Goal: Use online tool/utility: Use online tool/utility

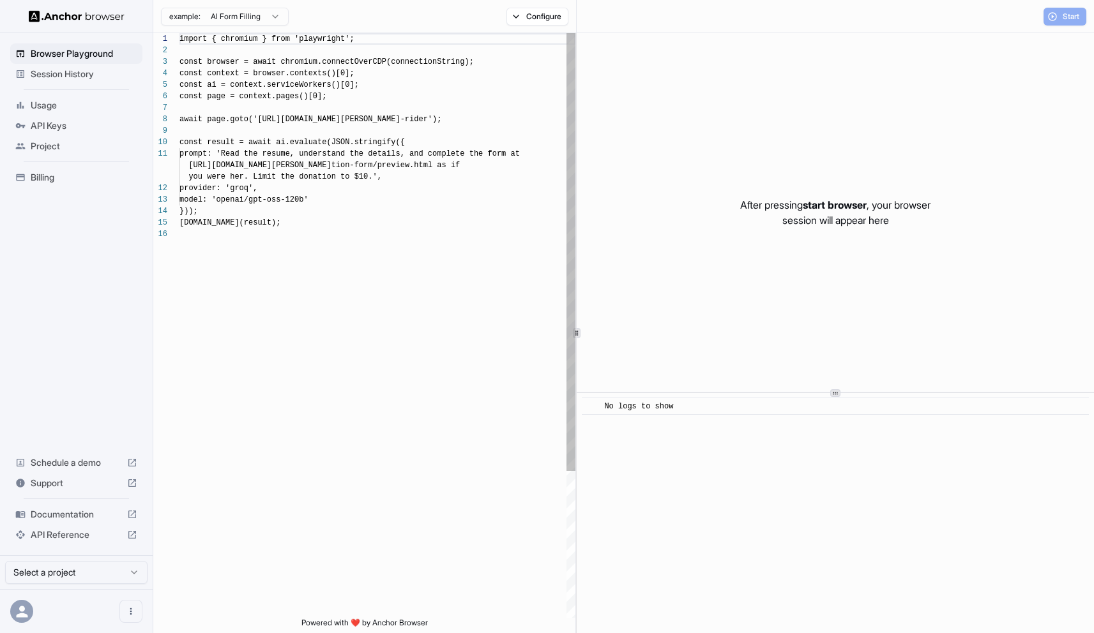
scroll to position [115, 0]
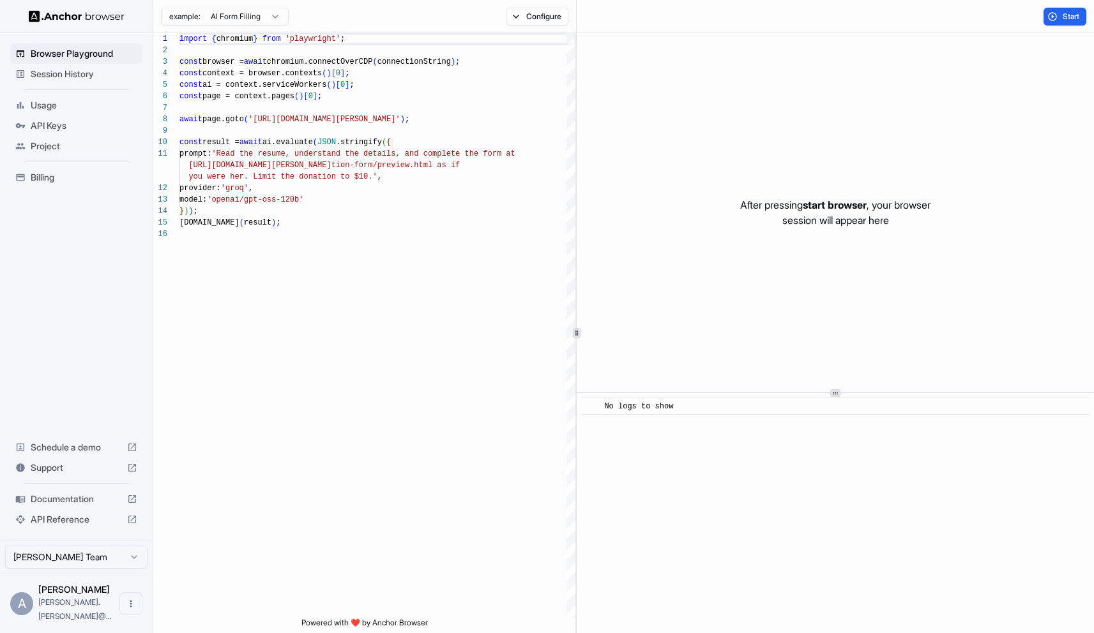
click at [78, 132] on div "API Keys" at bounding box center [76, 126] width 132 height 20
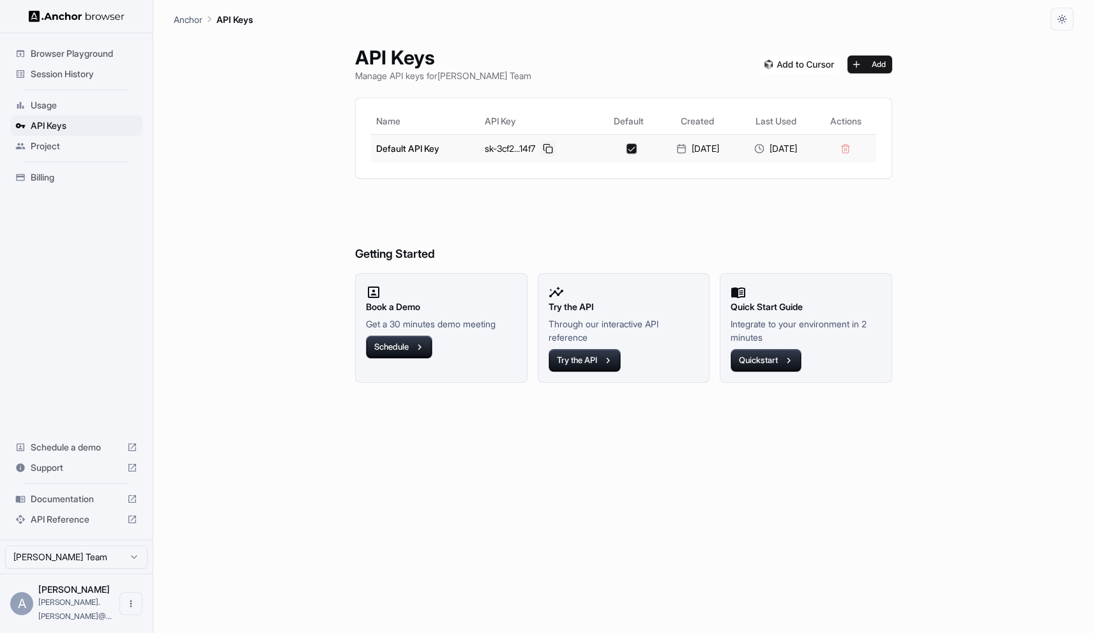
click at [542, 149] on button at bounding box center [547, 148] width 15 height 15
click at [97, 125] on span "API Keys" at bounding box center [84, 125] width 107 height 13
click at [541, 149] on button at bounding box center [547, 148] width 15 height 15
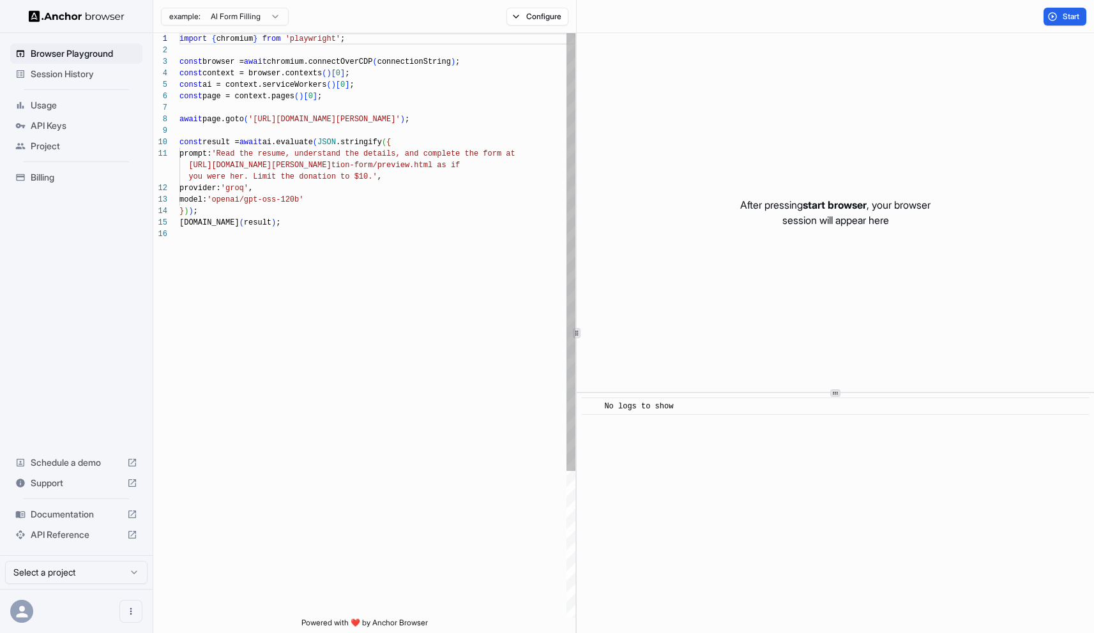
scroll to position [115, 0]
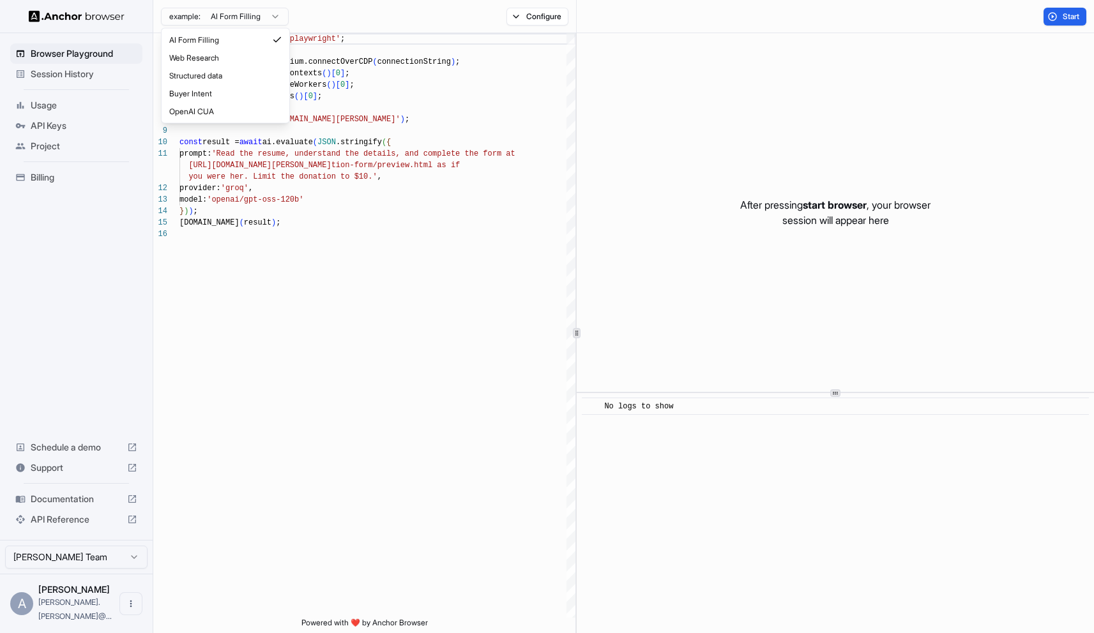
click at [277, 16] on html "Browser Playground Session History Usage API Keys Project Billing Schedule a de…" at bounding box center [547, 316] width 1094 height 633
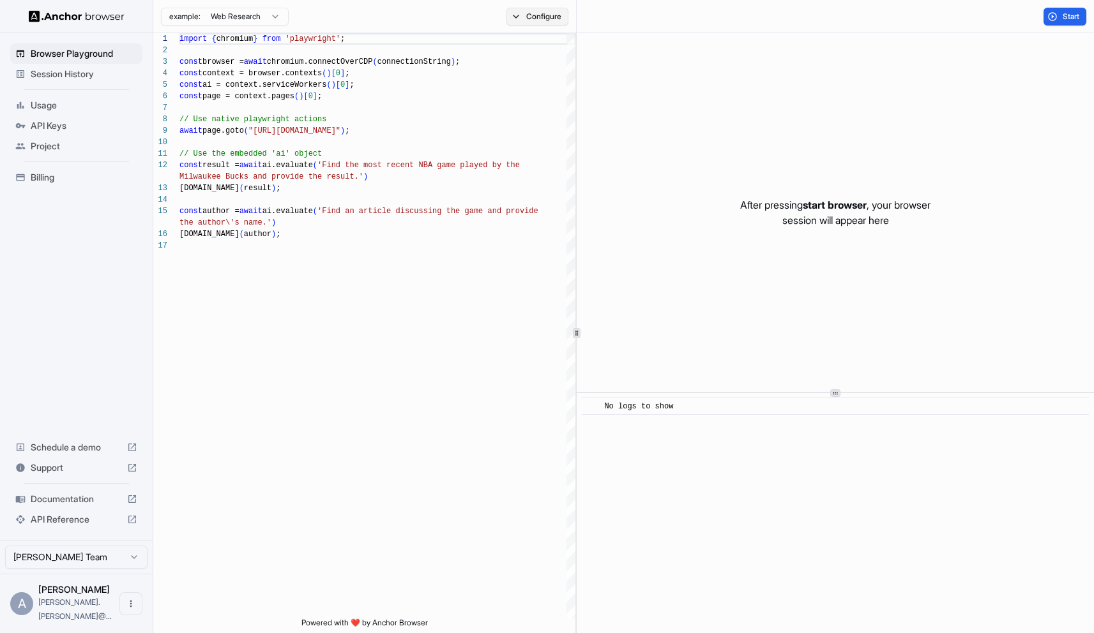
click at [540, 22] on button "Configure" at bounding box center [537, 17] width 62 height 18
click at [653, 126] on button "Select Profile..." at bounding box center [676, 129] width 128 height 18
click at [633, 80] on div "CAPTCHA solver" at bounding box center [628, 74] width 223 height 13
click at [625, 52] on div "Block ads and cookie banners" at bounding box center [582, 51] width 131 height 13
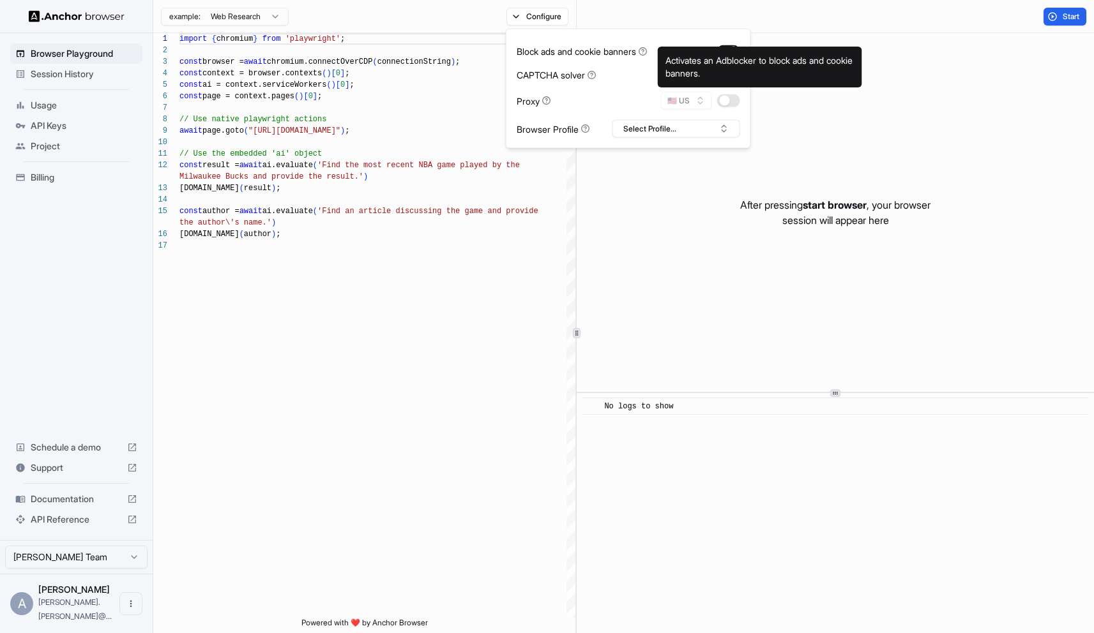
click at [647, 51] on icon at bounding box center [642, 51] width 9 height 9
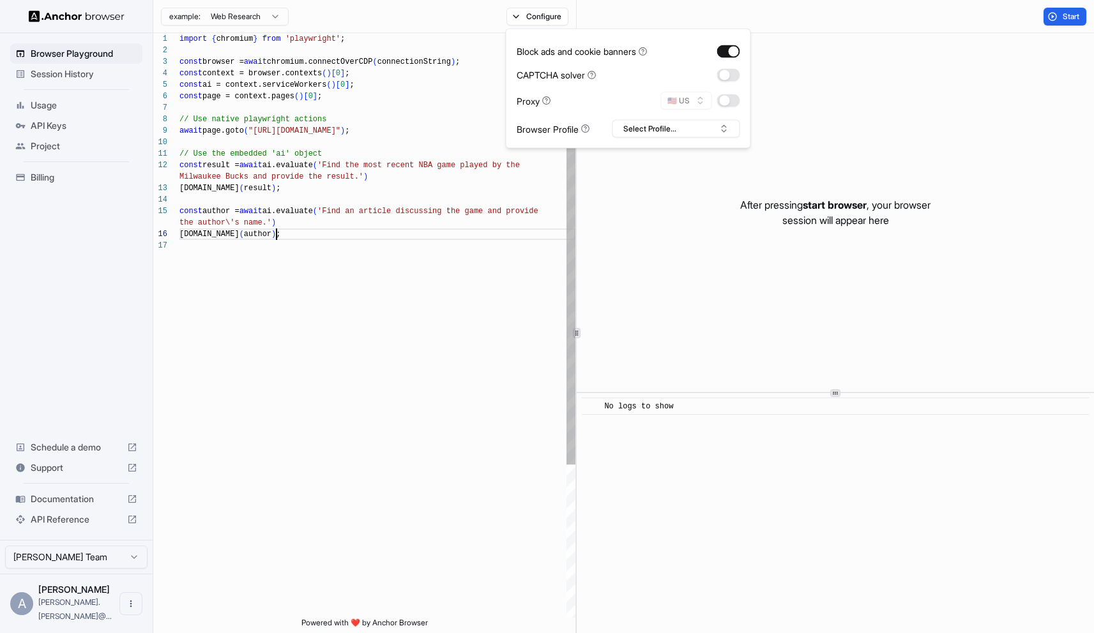
scroll to position [80, 0]
click at [404, 235] on div "import { chromium } from 'playwright' ; const browser = await chromium.connectO…" at bounding box center [377, 429] width 396 height 792
click at [315, 231] on div "import { chromium } from 'playwright' ; const browser = await chromium.connectO…" at bounding box center [377, 429] width 396 height 792
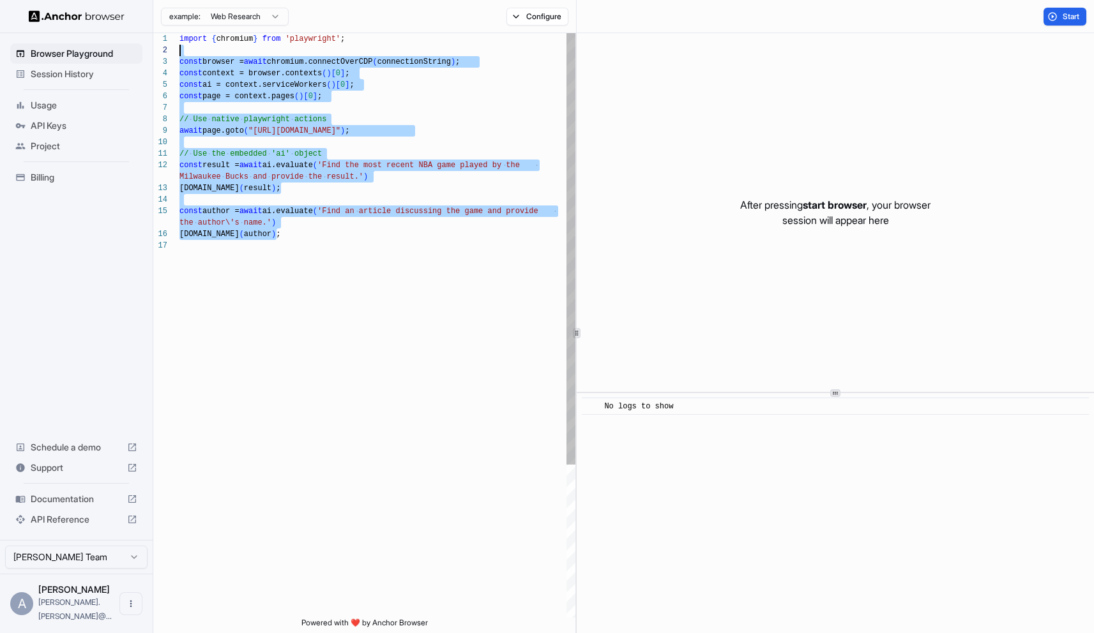
scroll to position [0, 0]
drag, startPoint x: 304, startPoint y: 233, endPoint x: 178, endPoint y: 40, distance: 230.6
click at [179, 40] on div "import { chromium } from 'playwright' ; const browser = await chromium.connectO…" at bounding box center [377, 429] width 396 height 792
click at [202, 77] on div "import { chromium } from 'playwright' ; const browser = await chromium.connectO…" at bounding box center [377, 429] width 396 height 792
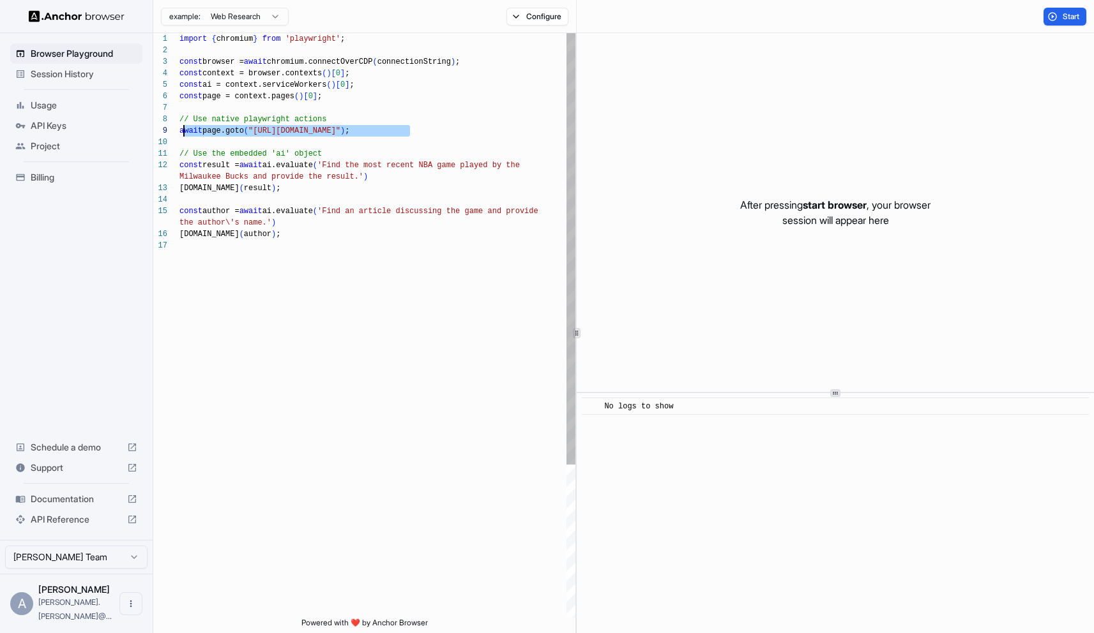
scroll to position [80, 0]
drag, startPoint x: 418, startPoint y: 130, endPoint x: 176, endPoint y: 119, distance: 241.6
click at [179, 119] on div "import { chromium } from 'playwright' ; const browser = await chromium.connectO…" at bounding box center [377, 429] width 396 height 792
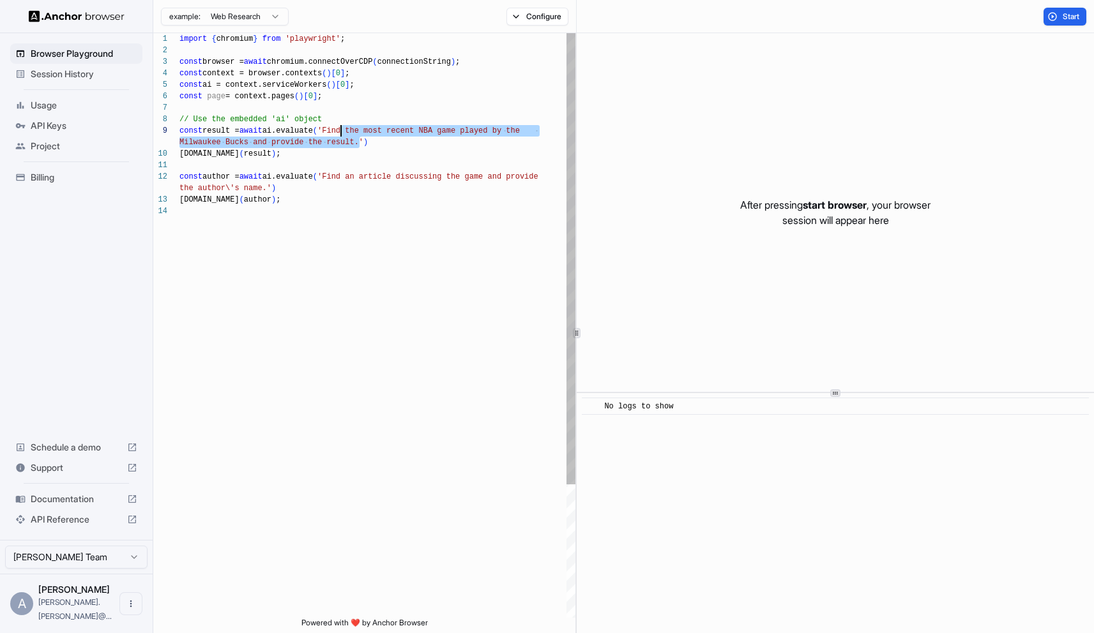
scroll to position [92, 0]
drag, startPoint x: 358, startPoint y: 141, endPoint x: 338, endPoint y: 132, distance: 21.4
click at [338, 132] on div "import { chromium } from 'playwright' ; const browser = await chromium.connectO…" at bounding box center [377, 411] width 396 height 757
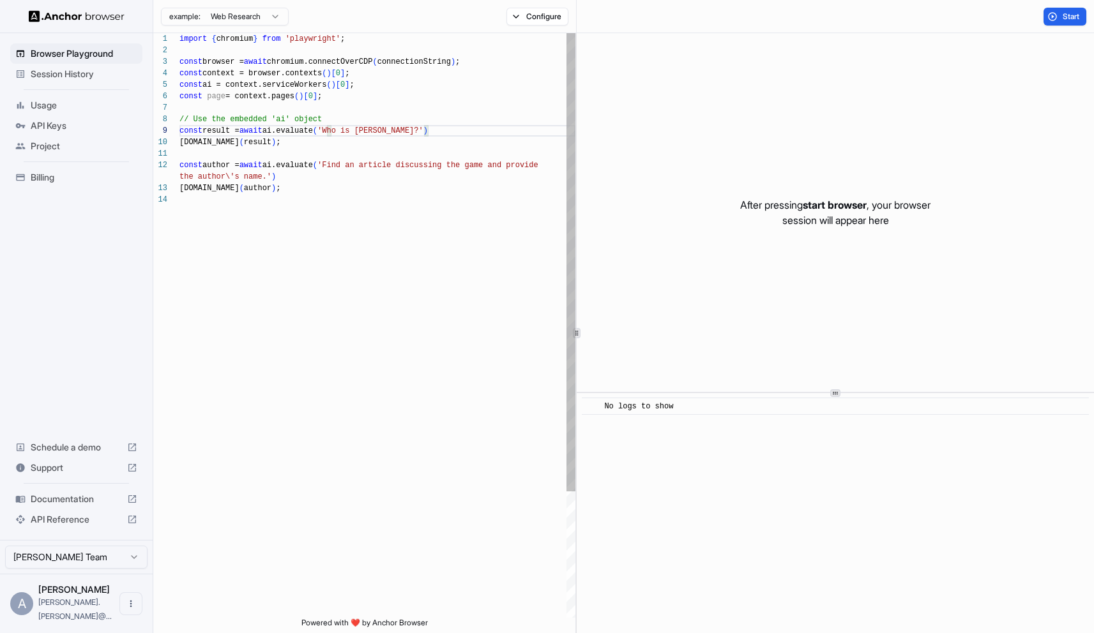
type textarea "**********"
drag, startPoint x: 292, startPoint y: 177, endPoint x: 200, endPoint y: 153, distance: 94.3
click at [200, 153] on div "import { chromium } from 'playwright' ; const browser = await chromium.connectO…" at bounding box center [377, 406] width 396 height 746
click at [281, 183] on div "import { chromium } from 'playwright' ; const browser = await chromium.connectO…" at bounding box center [377, 406] width 396 height 746
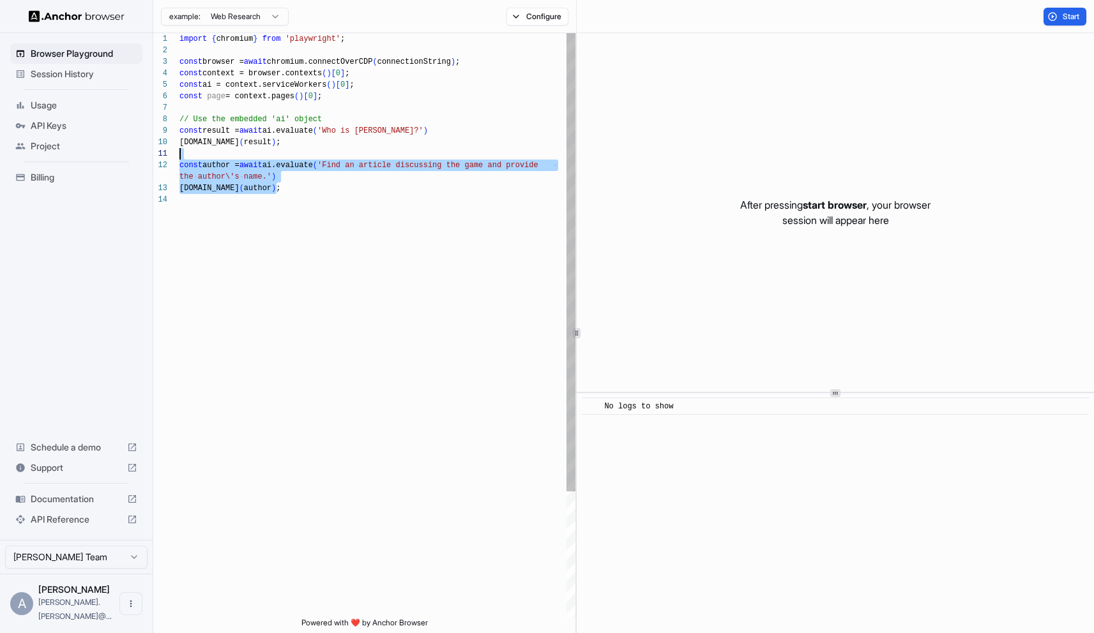
drag, startPoint x: 288, startPoint y: 188, endPoint x: 177, endPoint y: 157, distance: 115.2
click at [179, 157] on div "import { chromium } from 'playwright' ; const browser = await chromium.connectO…" at bounding box center [377, 406] width 396 height 746
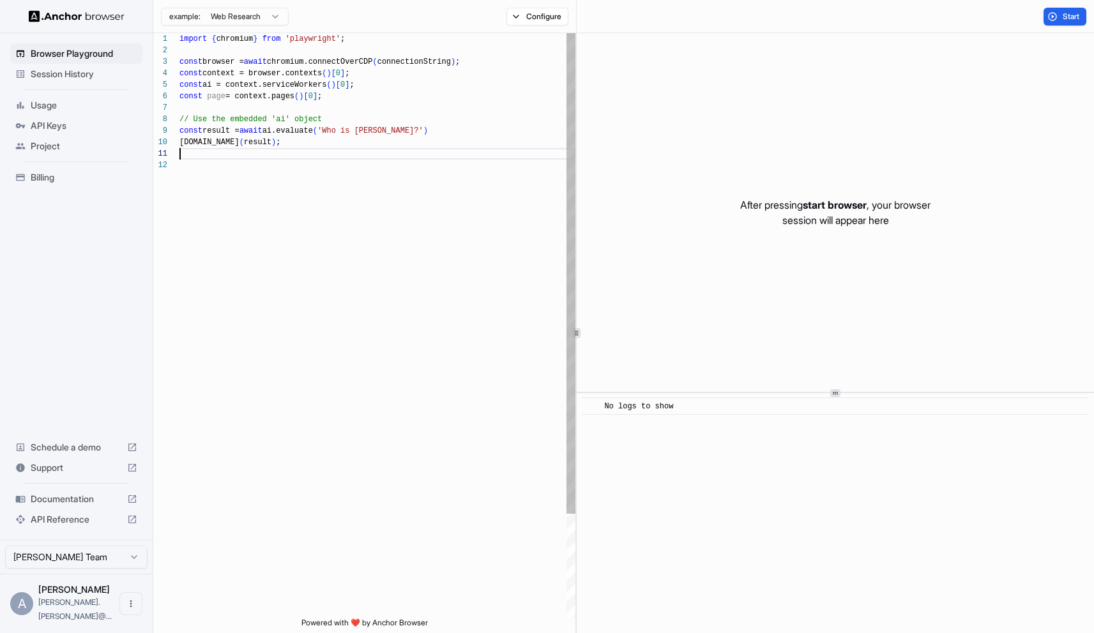
click at [316, 152] on div "import { chromium } from 'playwright' ; const browser = await chromium.connectO…" at bounding box center [377, 388] width 396 height 711
click at [310, 148] on div "import { chromium } from 'playwright' ; const browser = await chromium.connectO…" at bounding box center [377, 388] width 396 height 711
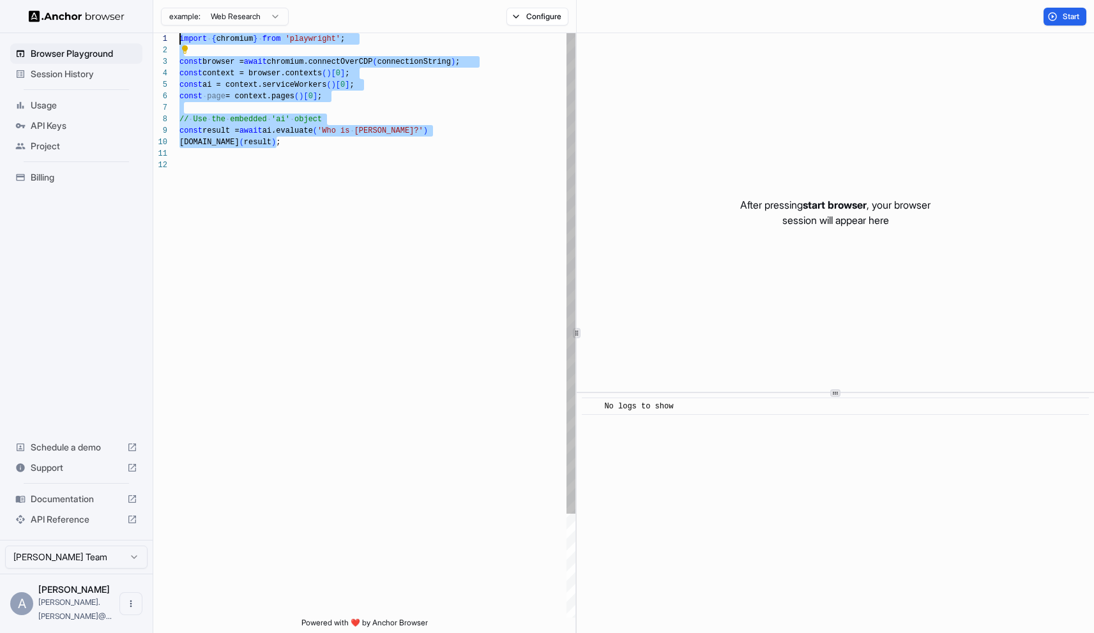
drag, startPoint x: 299, startPoint y: 144, endPoint x: 169, endPoint y: 39, distance: 167.5
click at [179, 39] on div "import { chromium } from 'playwright' ; const browser = await chromium.connectO…" at bounding box center [377, 388] width 396 height 711
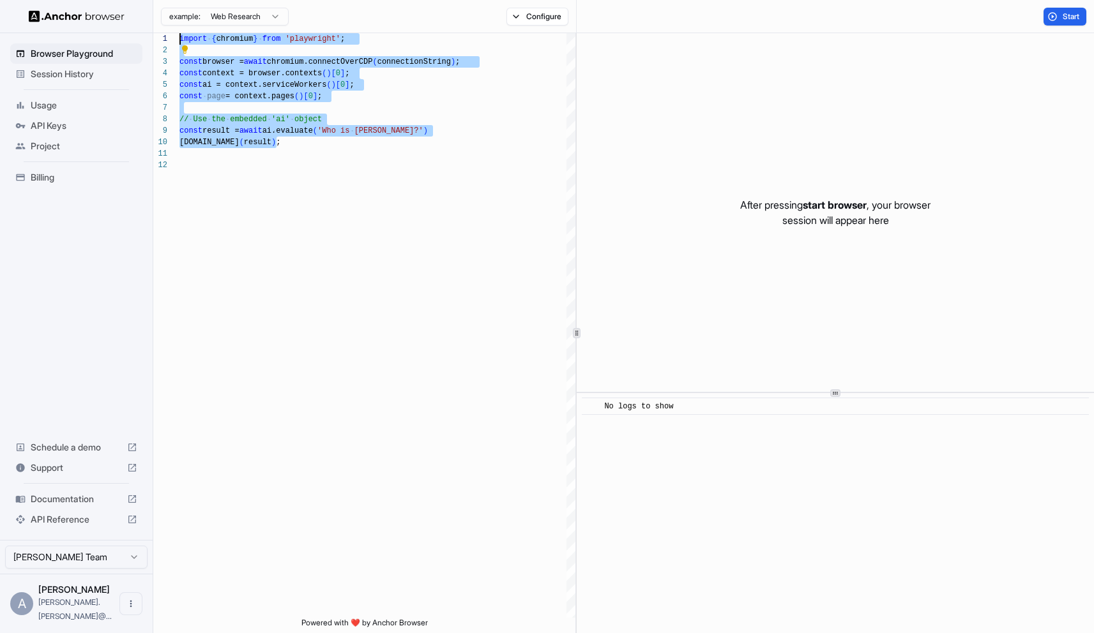
type textarea "**********"
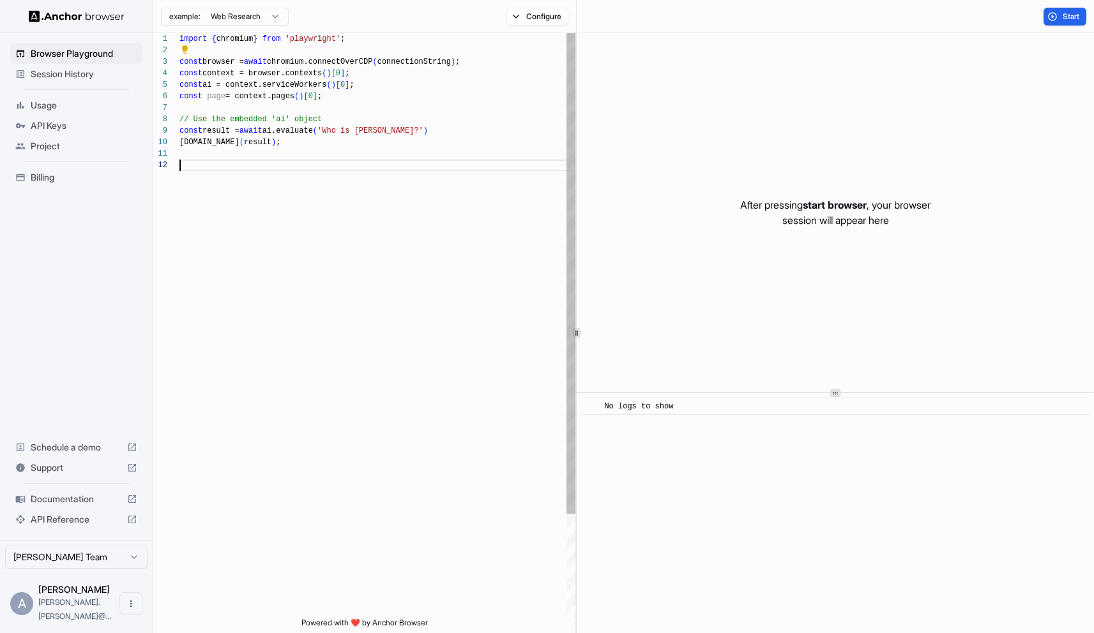
click at [414, 165] on div "import { chromium } from 'playwright' ; const browser = await chromium.connectO…" at bounding box center [377, 388] width 396 height 711
